Goal: Information Seeking & Learning: Learn about a topic

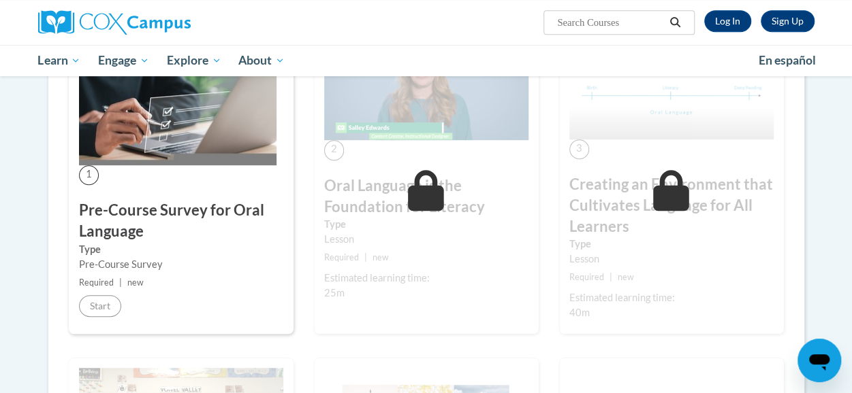
scroll to position [332, 0]
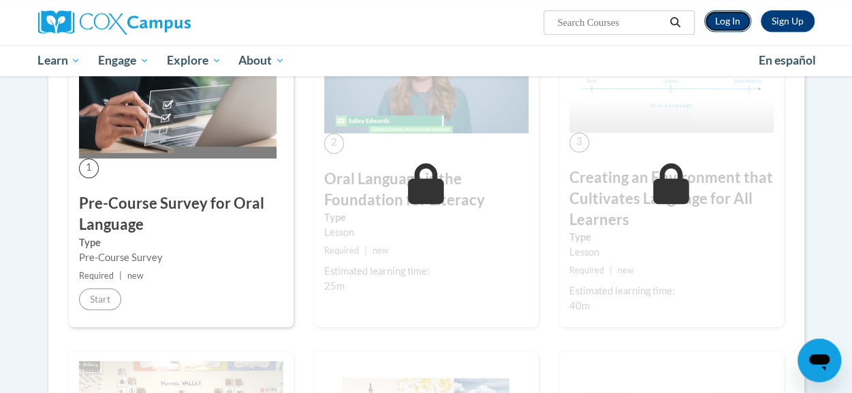
click at [722, 16] on link "Log In" at bounding box center [727, 21] width 47 height 22
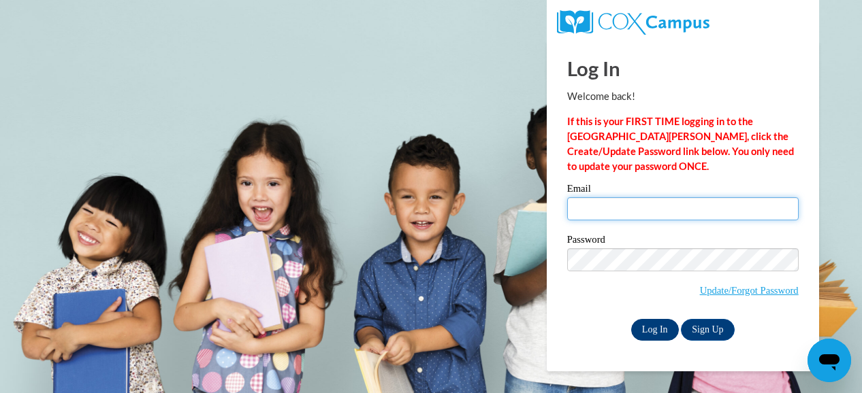
type input "karyn.walker@muskegonorway.org"
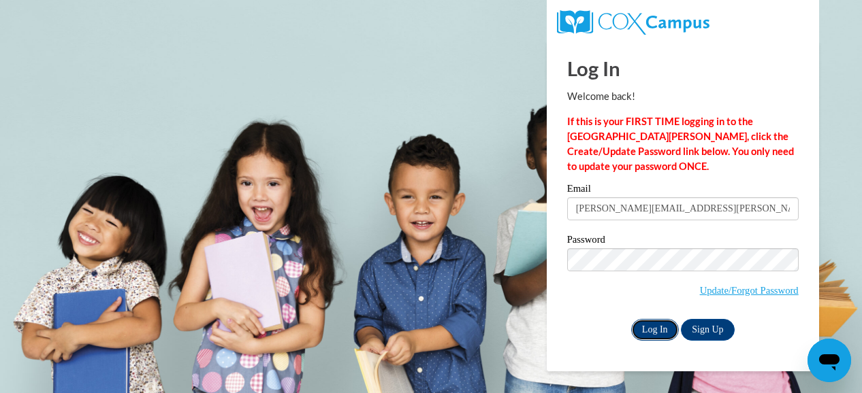
click at [656, 327] on input "Log In" at bounding box center [655, 330] width 48 height 22
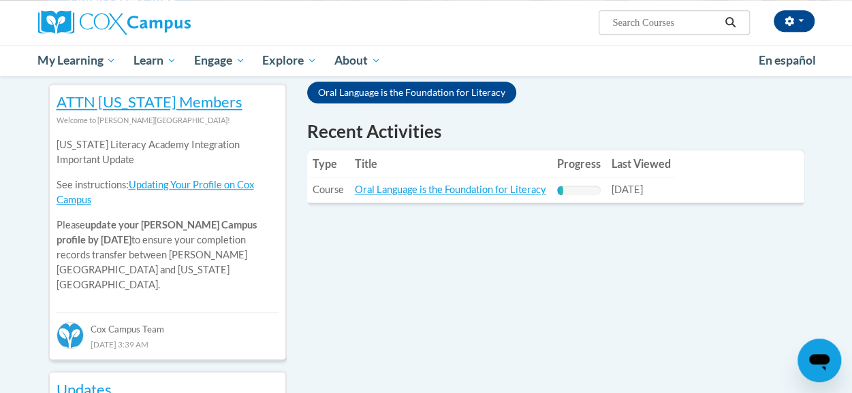
scroll to position [457, 0]
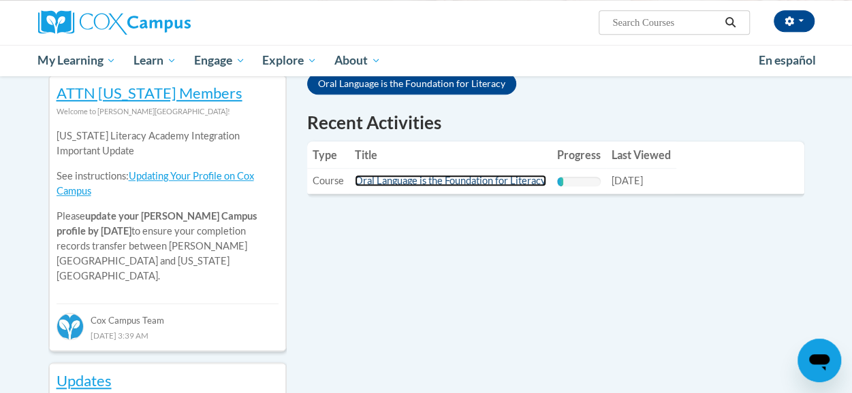
click at [478, 182] on link "Oral Language is the Foundation for Literacy" at bounding box center [450, 181] width 191 height 12
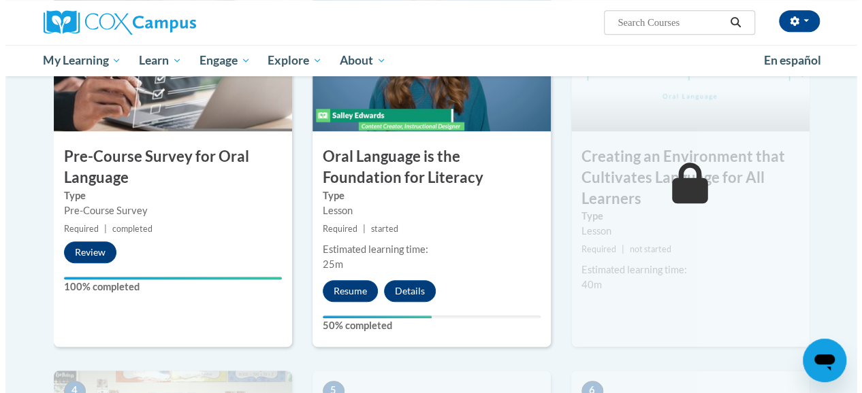
scroll to position [417, 0]
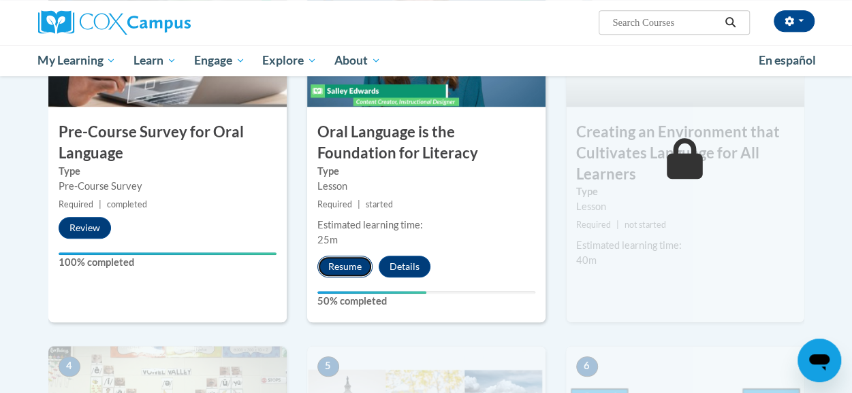
click at [337, 264] on button "Resume" at bounding box center [344, 267] width 55 height 22
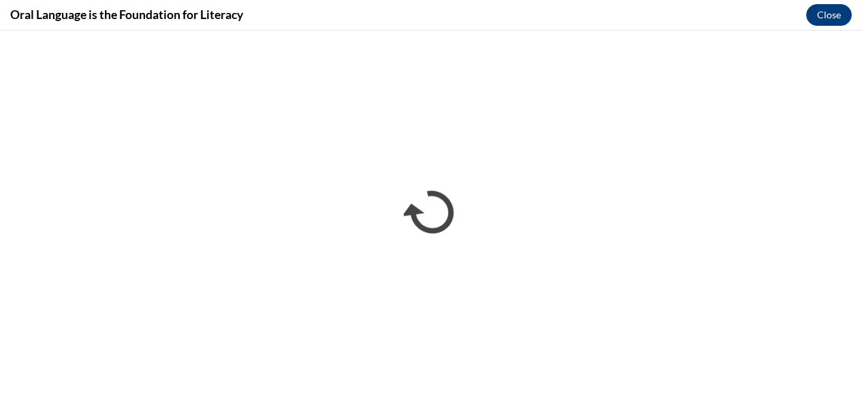
scroll to position [0, 0]
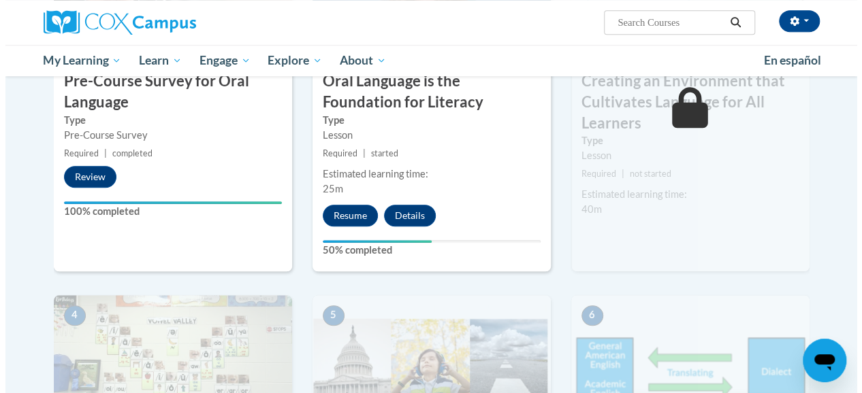
scroll to position [472, 0]
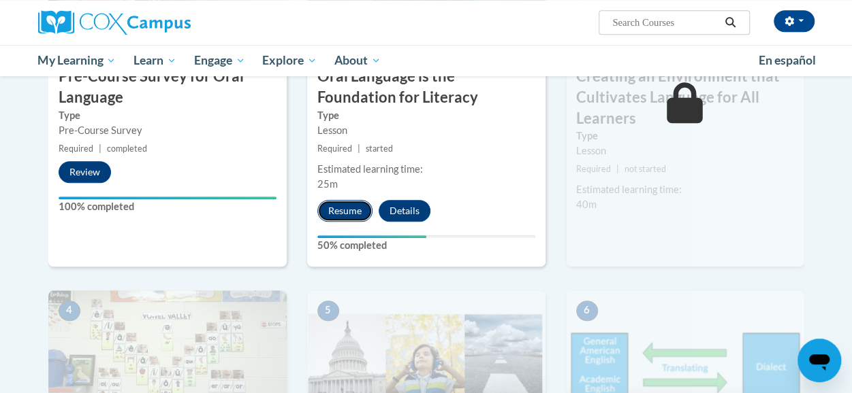
click at [332, 209] on button "Resume" at bounding box center [344, 211] width 55 height 22
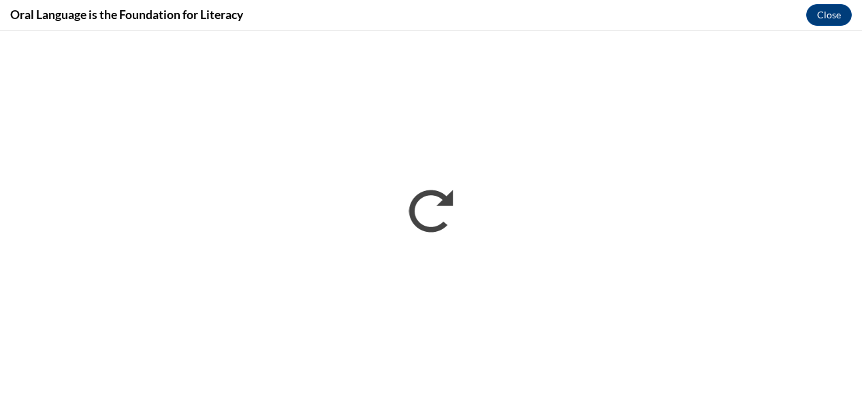
scroll to position [0, 0]
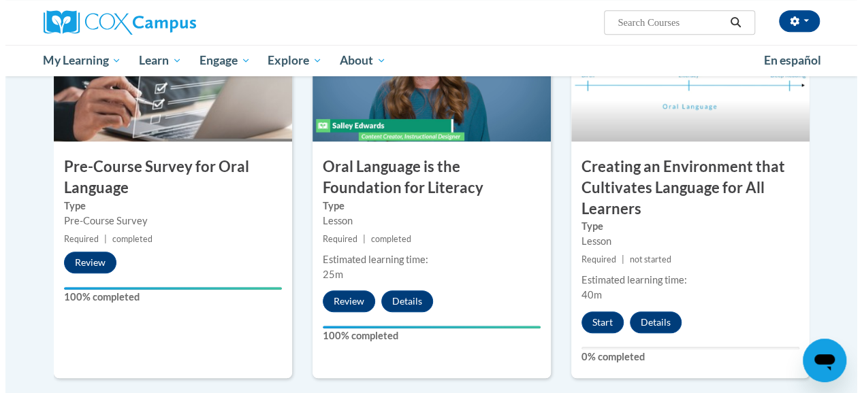
scroll to position [376, 0]
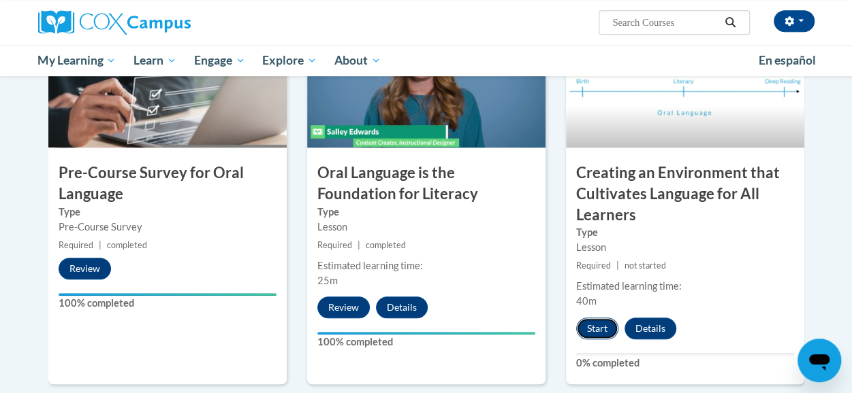
click at [592, 322] on button "Start" at bounding box center [597, 329] width 42 height 22
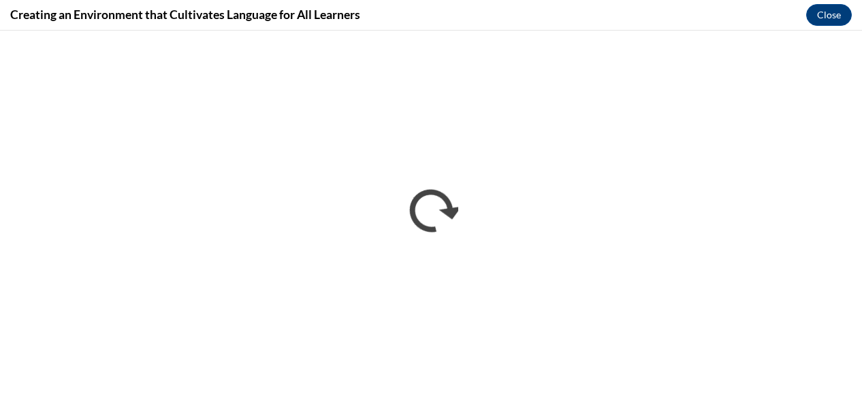
scroll to position [0, 0]
